Goal: Information Seeking & Learning: Learn about a topic

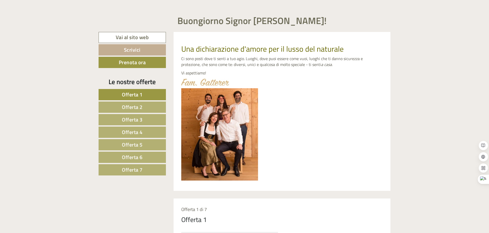
click at [122, 168] on span "Offerta 7" at bounding box center [132, 170] width 21 height 8
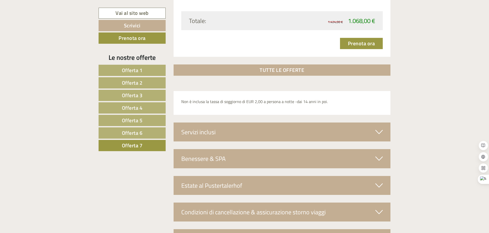
click at [148, 130] on link "Offerta 6" at bounding box center [132, 132] width 67 height 11
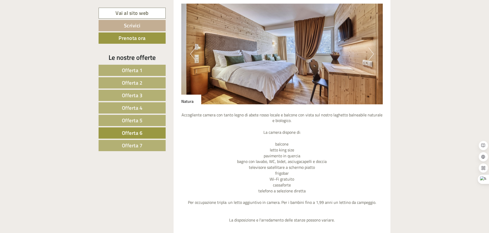
scroll to position [506, 0]
click at [373, 57] on button "Next" at bounding box center [370, 54] width 5 height 13
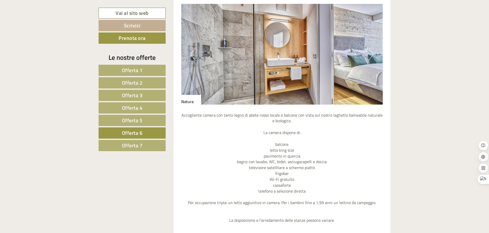
click at [373, 57] on button "Next" at bounding box center [370, 54] width 5 height 13
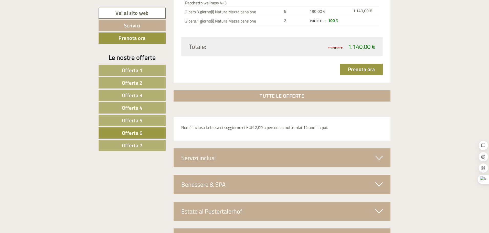
scroll to position [762, 0]
click at [259, 162] on div "Servizi inclusi" at bounding box center [282, 157] width 217 height 19
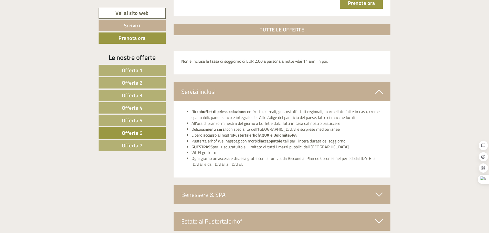
scroll to position [864, 0]
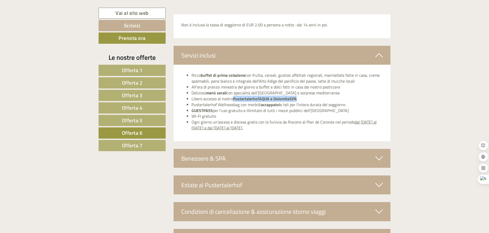
drag, startPoint x: 299, startPoint y: 99, endPoint x: 234, endPoint y: 99, distance: 64.8
click at [234, 99] on li "Libero accesso al nostro PustertalerhofAQUA e DolomiteSPA" at bounding box center [286, 99] width 191 height 6
copy strong "PustertalerhofAQUA e DolomiteSPA"
click at [365, 97] on li "Libero accesso al nostro PustertalerhofAQUA e DolomiteSPA" at bounding box center [286, 99] width 191 height 6
drag, startPoint x: 269, startPoint y: 99, endPoint x: 233, endPoint y: 96, distance: 35.7
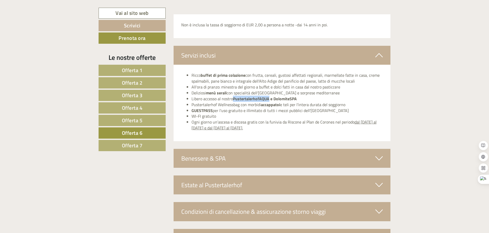
click at [233, 96] on strong "PustertalerhofAQUA e DolomiteSPA" at bounding box center [265, 99] width 64 height 6
copy strong "PustertalerhofAQUA"
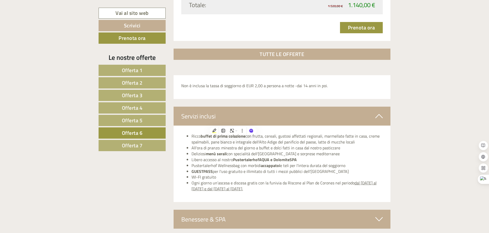
scroll to position [736, 0]
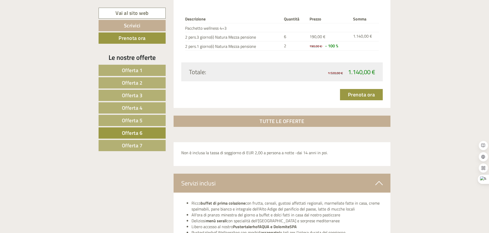
click at [159, 149] on link "Offerta 7" at bounding box center [132, 145] width 67 height 11
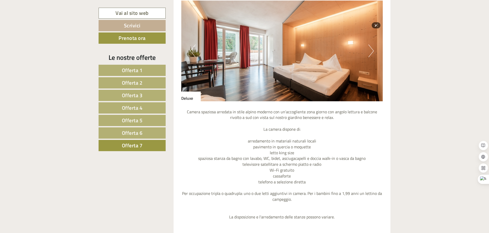
scroll to position [608, 0]
